Goal: Information Seeking & Learning: Learn about a topic

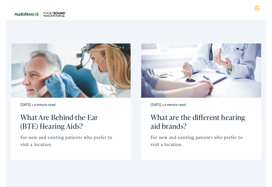
scroll to position [1024, 0]
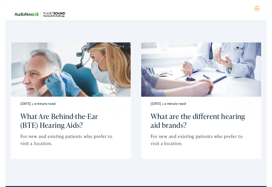
click at [20, 116] on h2 "What Are Behind-the-Ear (BTE) Hearing Aids?" at bounding box center [65, 125] width 100 height 18
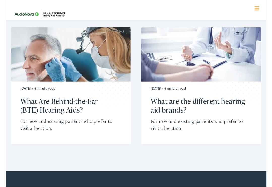
scroll to position [1040, 0]
click at [154, 100] on h2 "What are the different hearing aid brands?" at bounding box center [202, 109] width 100 height 18
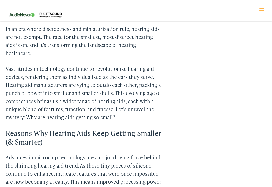
scroll to position [181, 0]
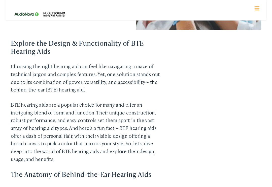
scroll to position [138, 0]
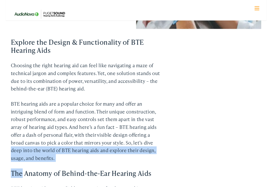
click at [8, 129] on p "BTE hearing aids are a popular choice for many and offer an intriguing blend of…" at bounding box center [84, 136] width 157 height 65
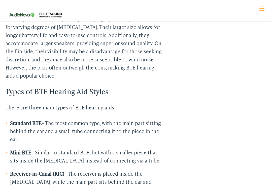
scroll to position [540, 0]
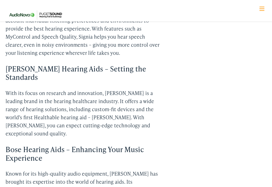
scroll to position [679, 0]
